Goal: Transaction & Acquisition: Download file/media

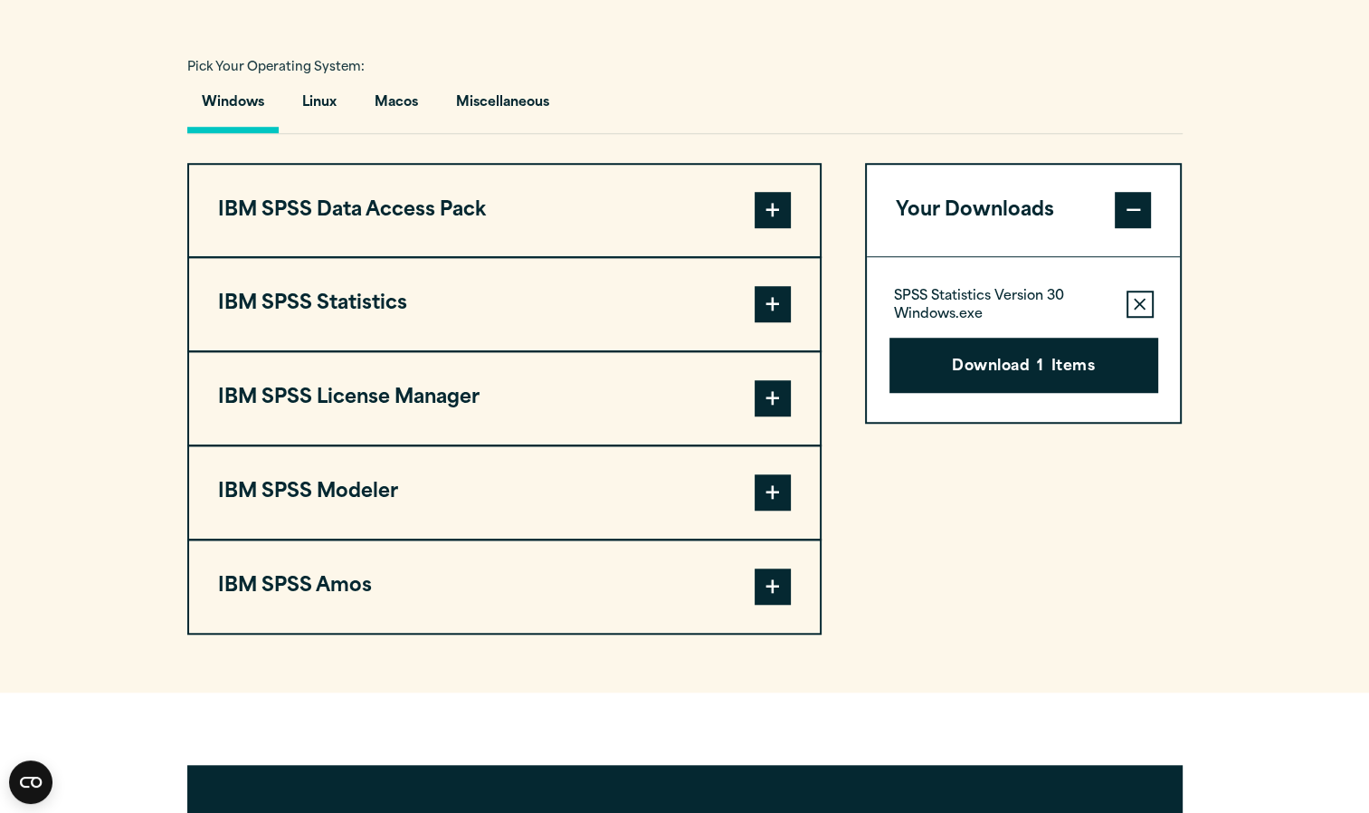
scroll to position [1291, 0]
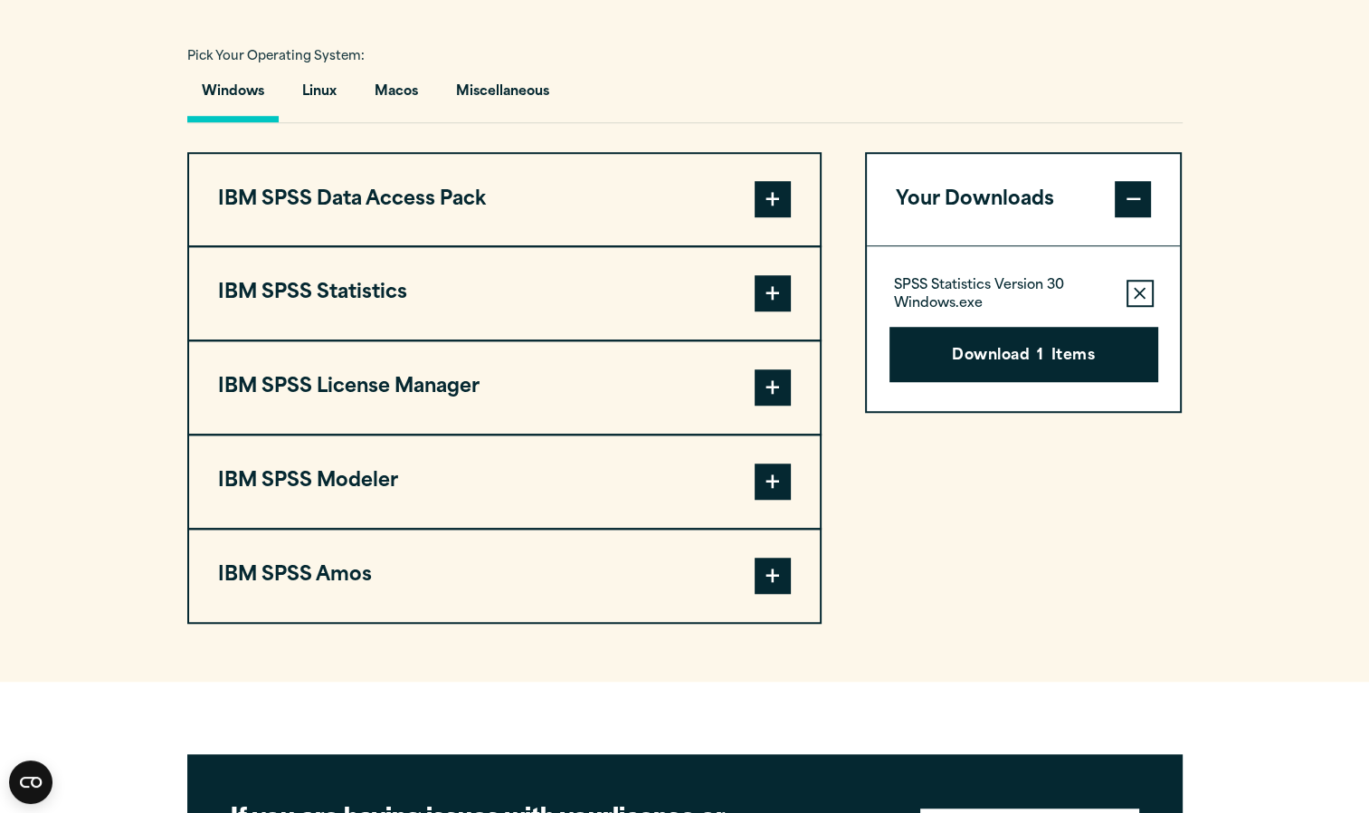
click at [774, 311] on span at bounding box center [773, 293] width 36 height 36
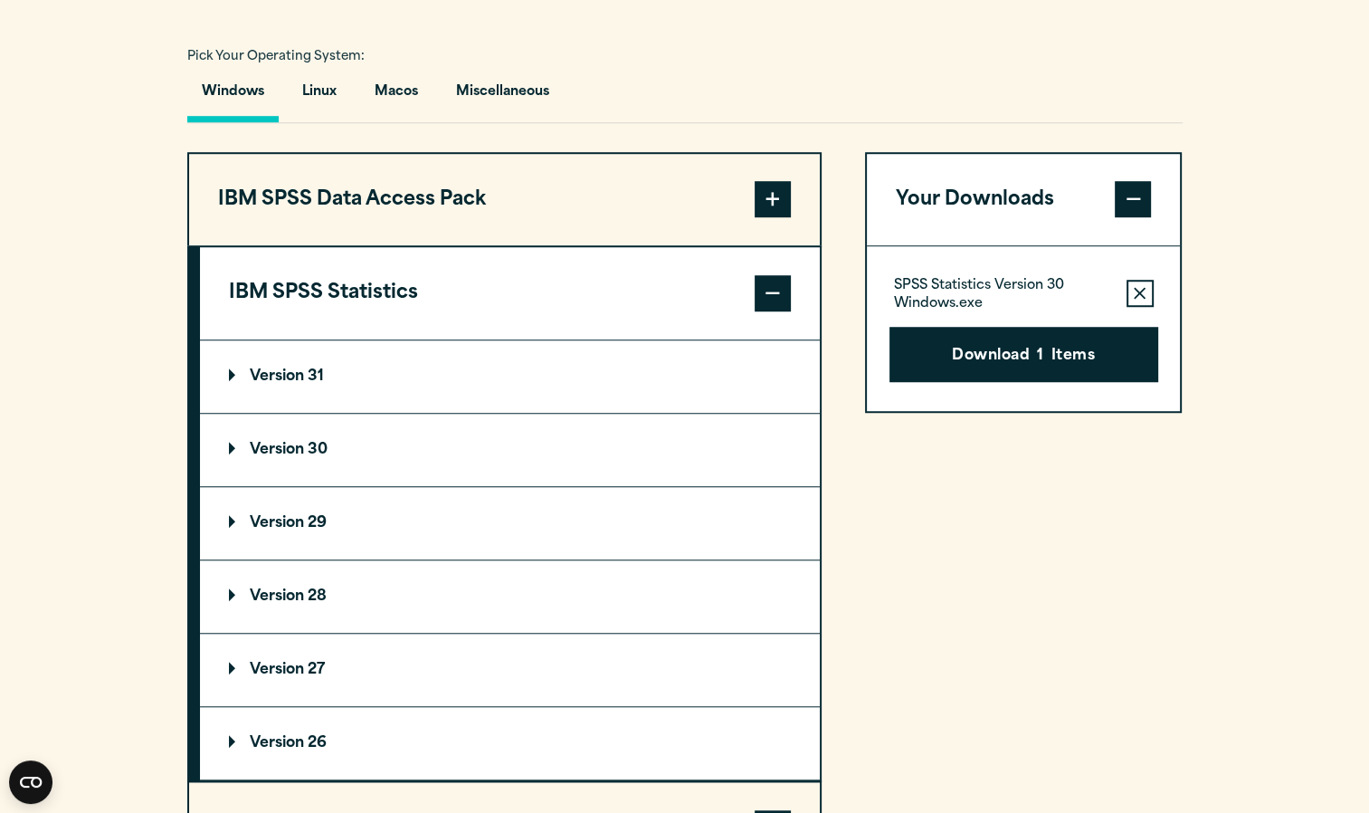
click at [293, 471] on summary "Version 30" at bounding box center [510, 450] width 620 height 72
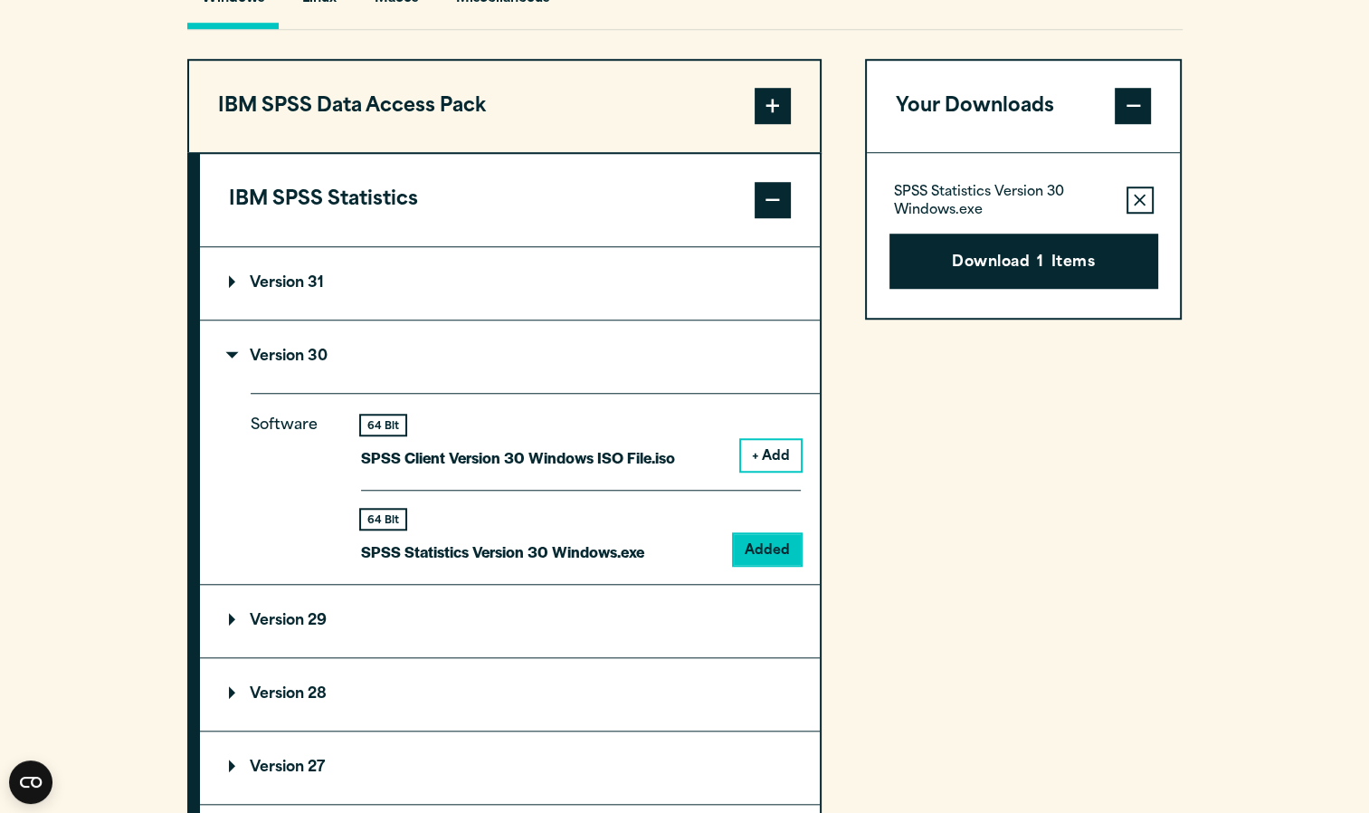
scroll to position [1396, 0]
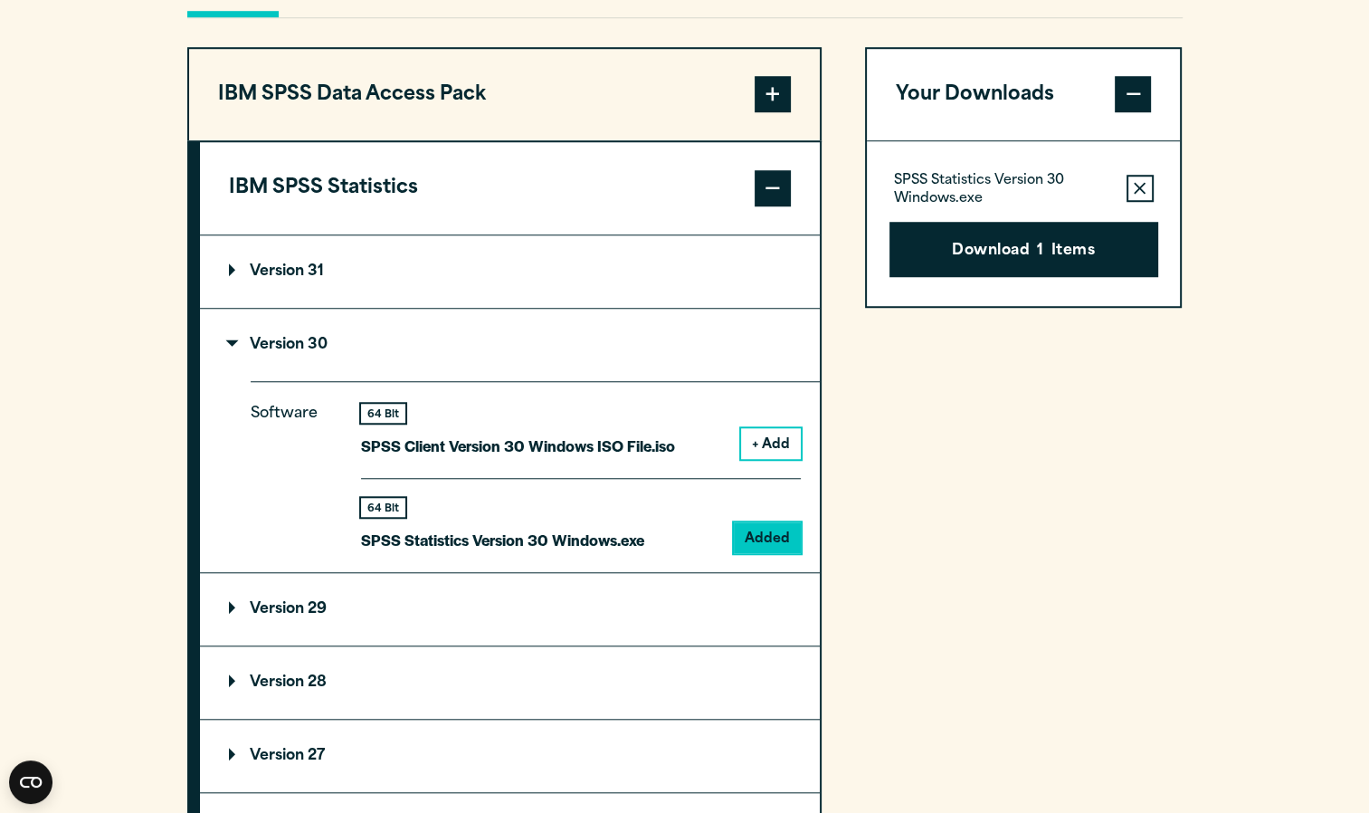
click at [673, 553] on div "64 Bit SPSS Statistics Version 30 Windows.exe Added" at bounding box center [581, 515] width 440 height 75
click at [378, 517] on div "64 Bit" at bounding box center [383, 507] width 44 height 19
click at [966, 278] on button "Download 1 Items" at bounding box center [1023, 250] width 269 height 56
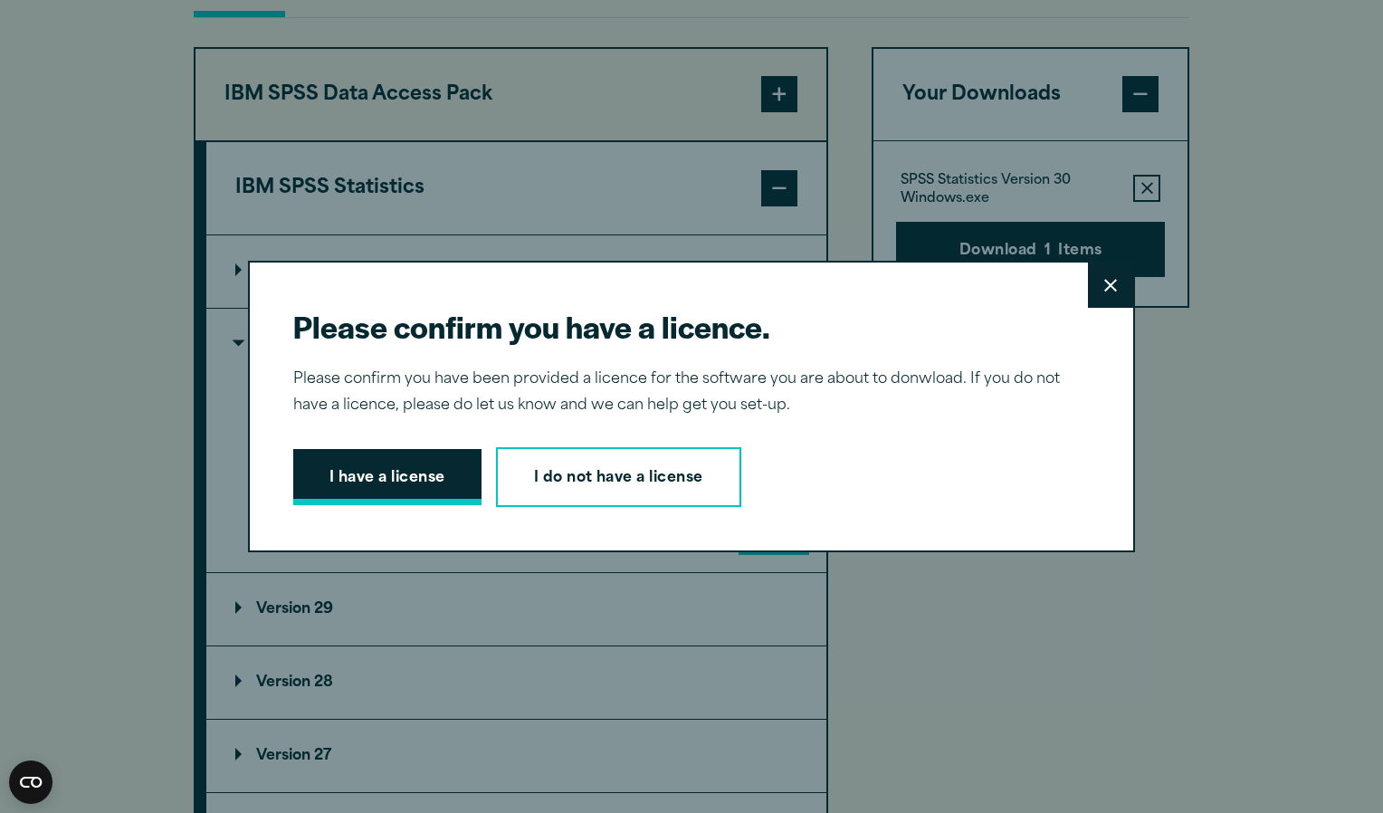
click at [433, 474] on button "I have a license" at bounding box center [387, 477] width 188 height 56
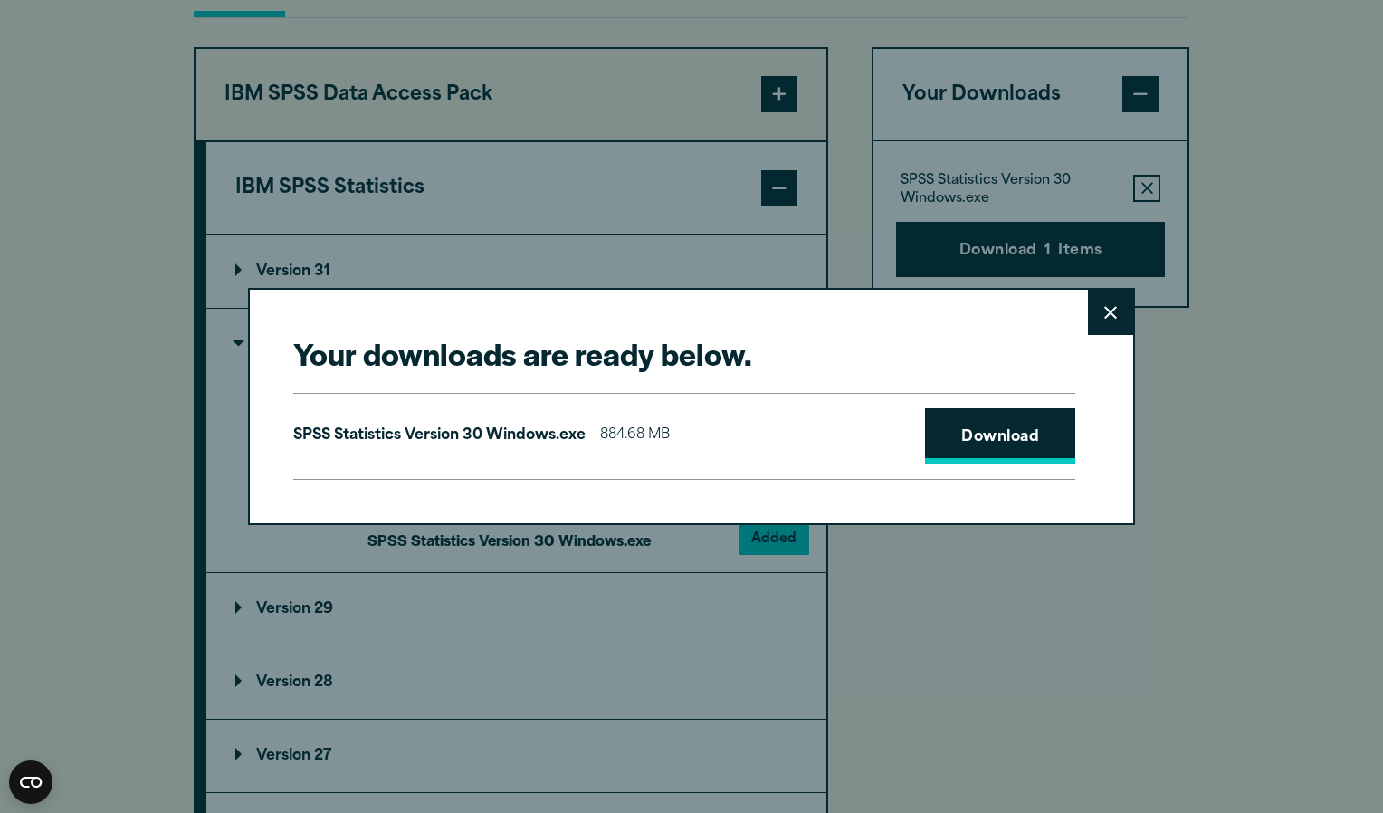
click at [971, 444] on link "Download" at bounding box center [1000, 436] width 150 height 56
click at [1000, 435] on link "Download" at bounding box center [1000, 436] width 150 height 56
click at [1107, 314] on icon at bounding box center [1110, 312] width 13 height 13
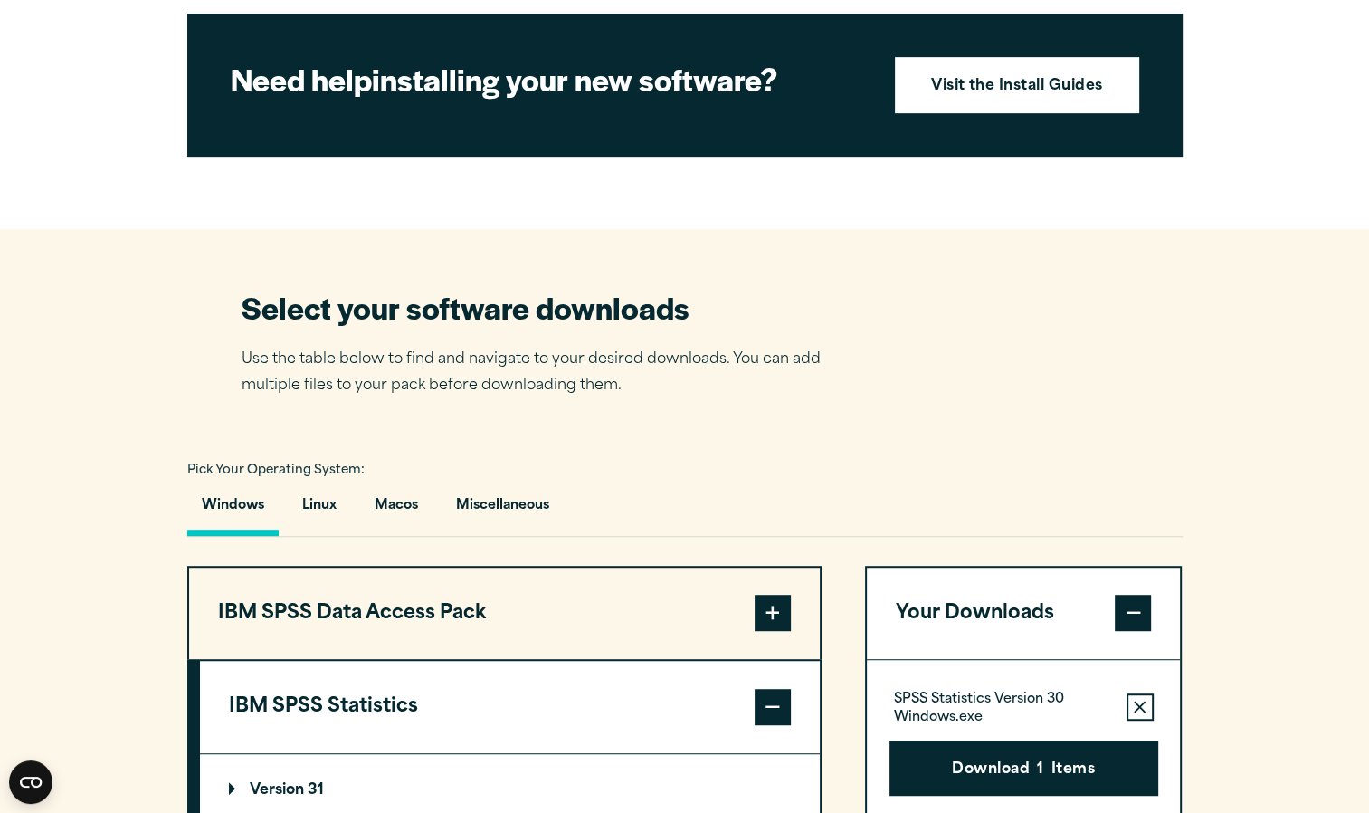
scroll to position [0, 0]
